Goal: Task Accomplishment & Management: Manage account settings

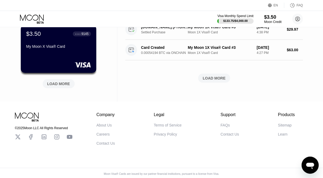
scroll to position [249, 0]
click at [51, 86] on div "LOAD MORE" at bounding box center [58, 83] width 23 height 5
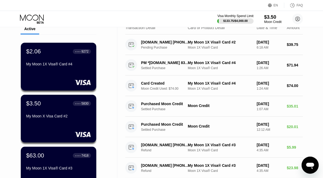
scroll to position [0, 0]
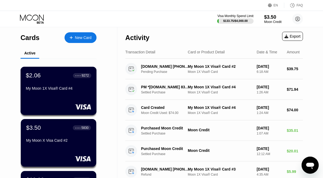
click at [64, 100] on div "$2.06 ● ● ● ● 9272 My Moon 1X Visa® Card #4" at bounding box center [59, 91] width 76 height 48
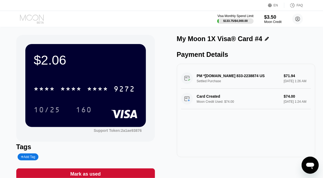
click at [28, 15] on icon at bounding box center [32, 18] width 25 height 9
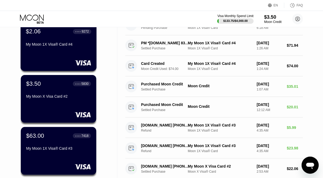
scroll to position [44, 0]
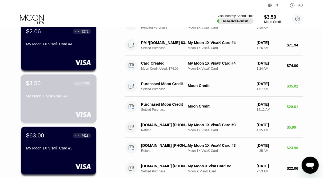
click at [57, 83] on div "$3.50 ● ● ● ● 5830" at bounding box center [58, 83] width 65 height 7
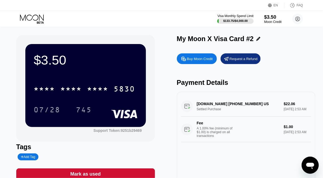
click at [38, 16] on icon at bounding box center [32, 18] width 25 height 9
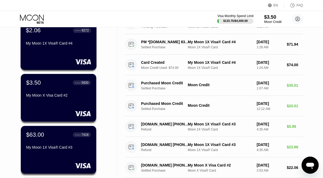
scroll to position [46, 0]
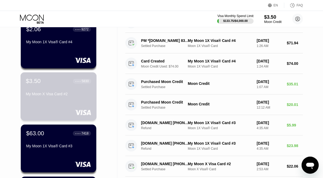
click at [54, 80] on div "$3.50 ● ● ● ● 5830" at bounding box center [58, 80] width 65 height 7
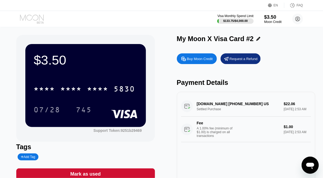
click at [33, 20] on icon at bounding box center [32, 18] width 25 height 9
